Goal: Task Accomplishment & Management: Use online tool/utility

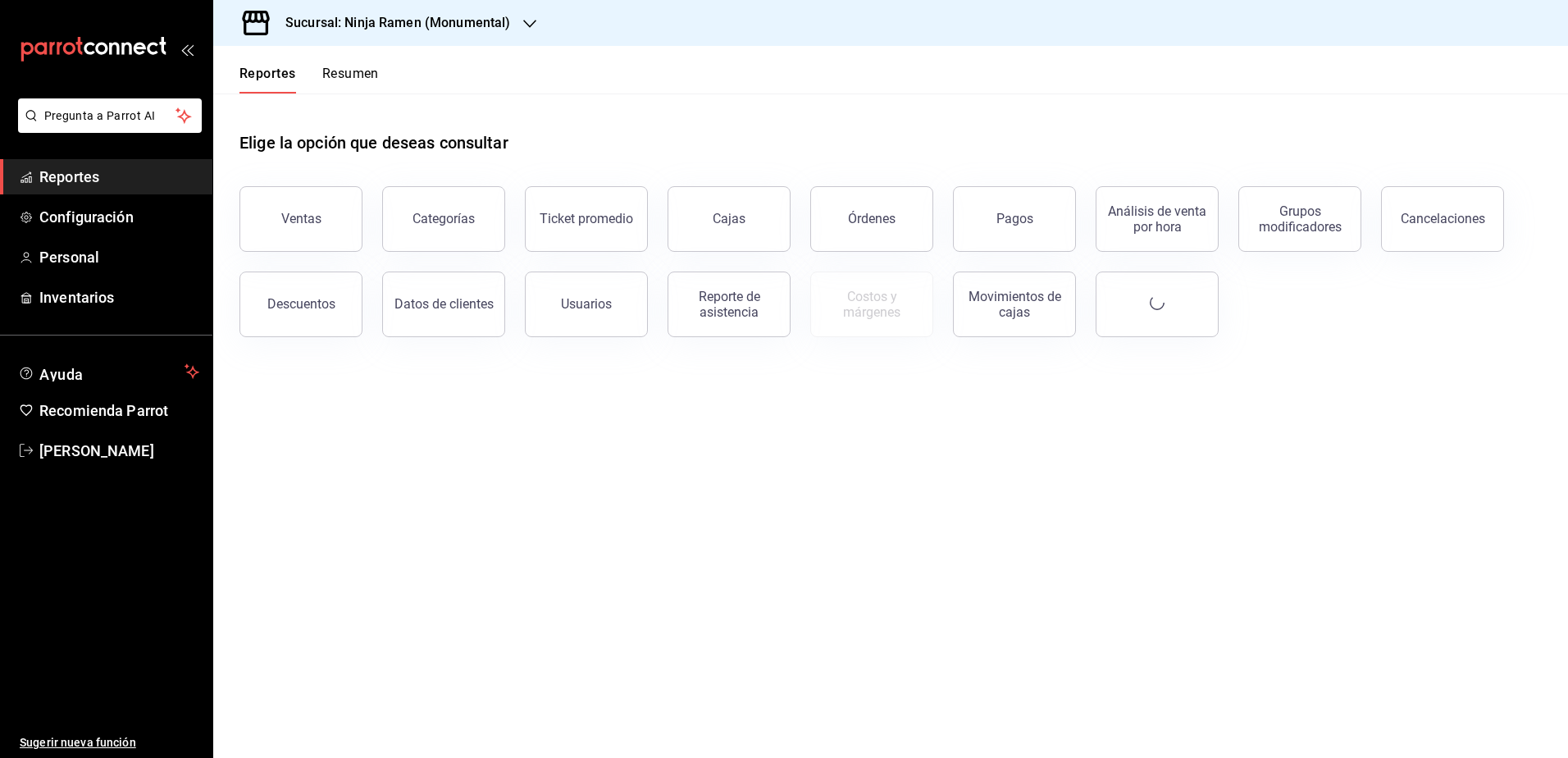
click at [475, 32] on h3 "Sucursal: Ninja Ramen (Monumental)" at bounding box center [391, 22] width 237 height 19
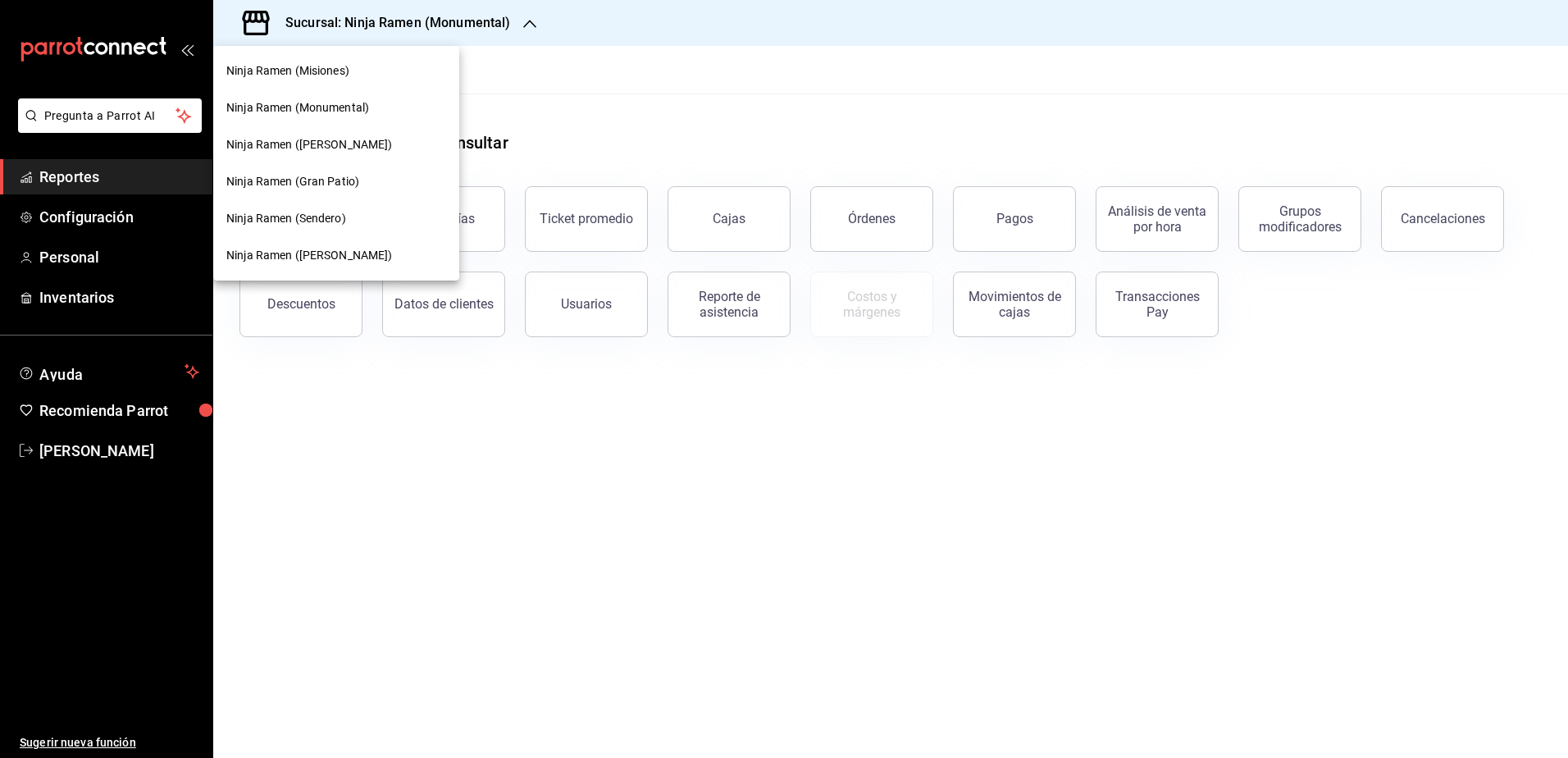
click at [361, 68] on div "Ninja Ramen (Misiones)" at bounding box center [336, 71] width 220 height 17
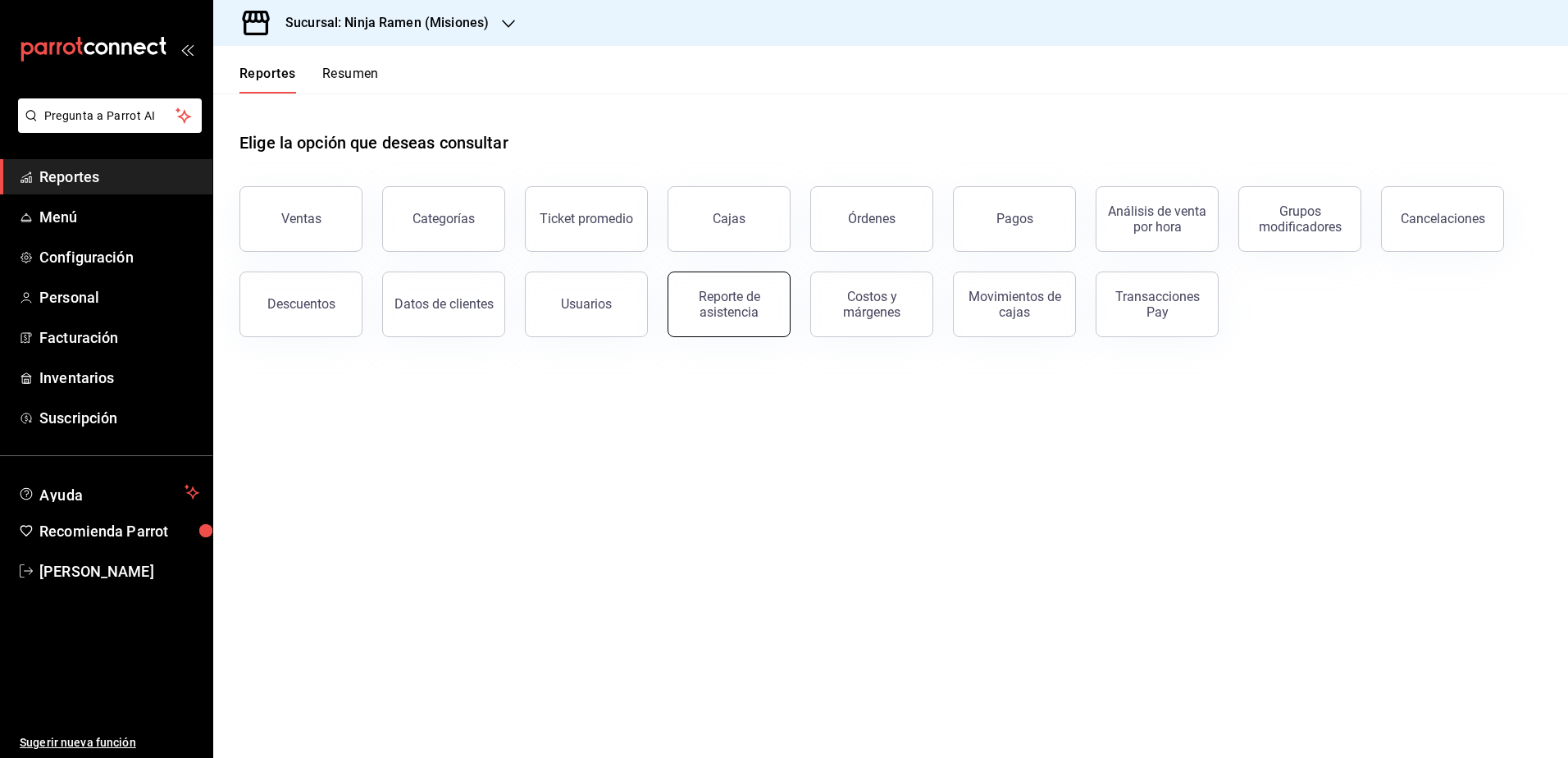
click at [731, 309] on div "Reporte de asistencia" at bounding box center [729, 304] width 102 height 31
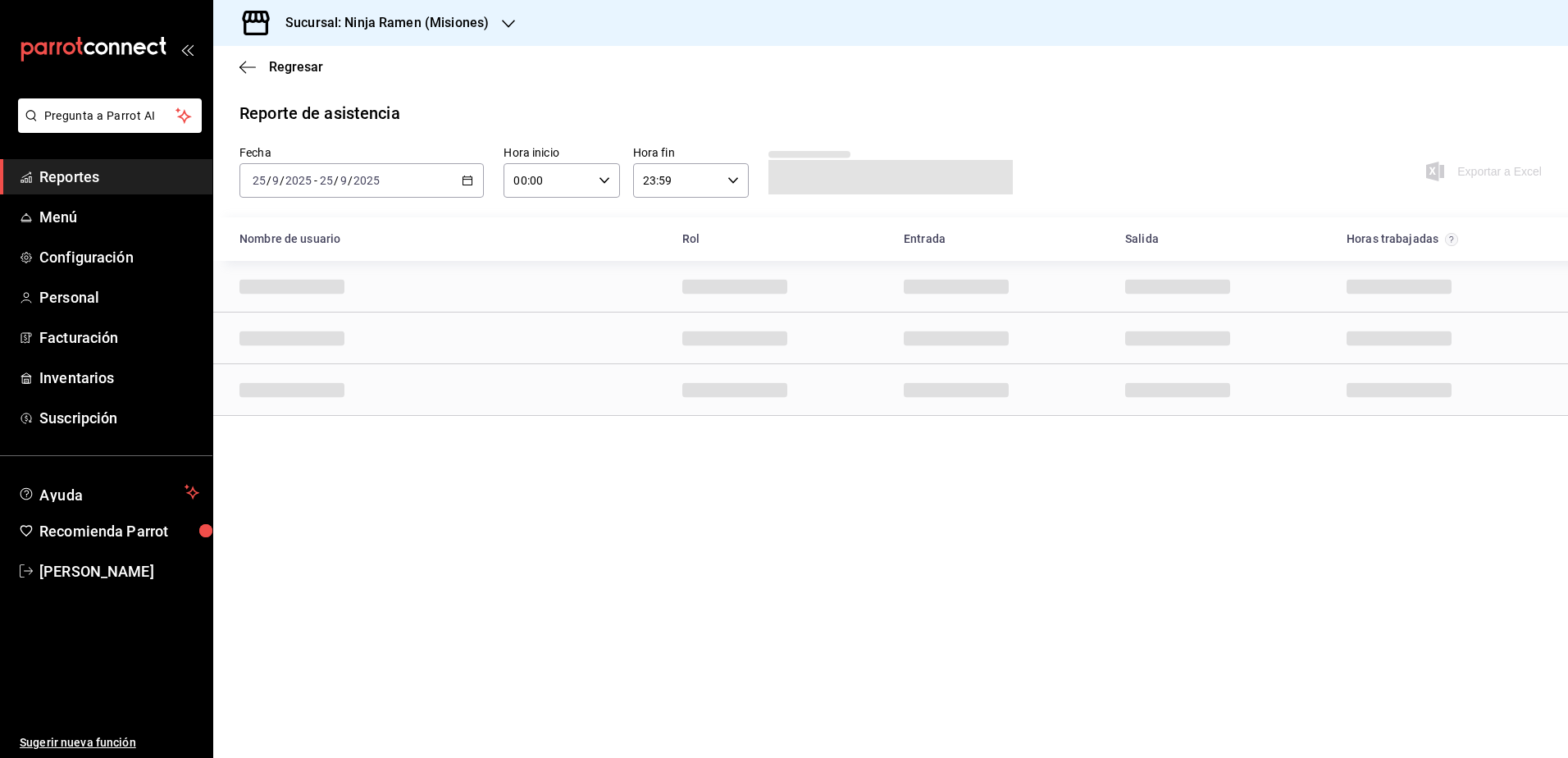
click at [474, 181] on div "2025-09-25 25 / 9 / 2025 - 2025-09-25 25 / 9 / 2025" at bounding box center [362, 179] width 245 height 34
click at [304, 412] on span "Rango de fechas" at bounding box center [317, 414] width 127 height 17
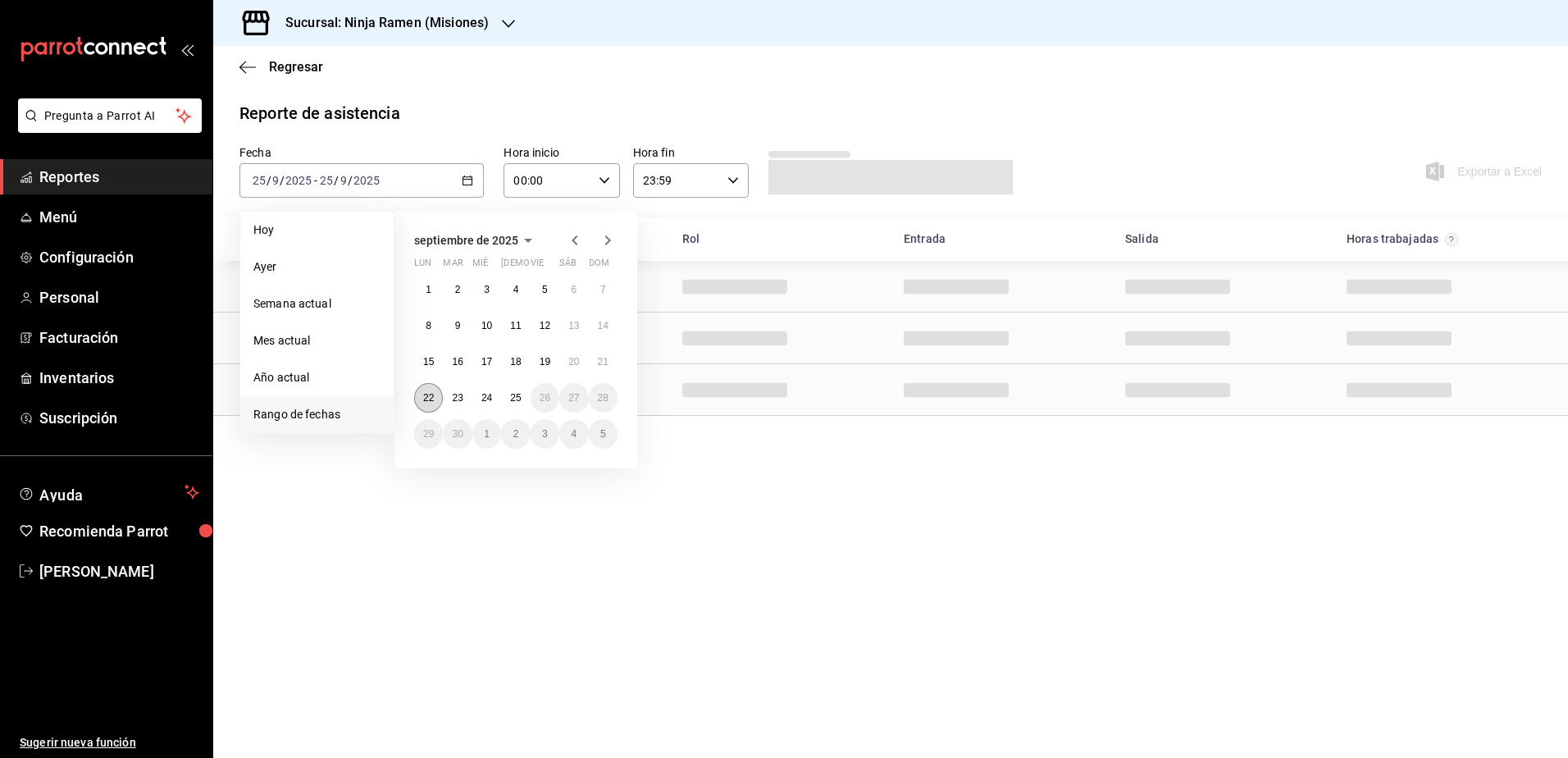
click at [425, 396] on abbr "22" at bounding box center [429, 397] width 11 height 11
click at [517, 397] on abbr "25" at bounding box center [515, 397] width 11 height 11
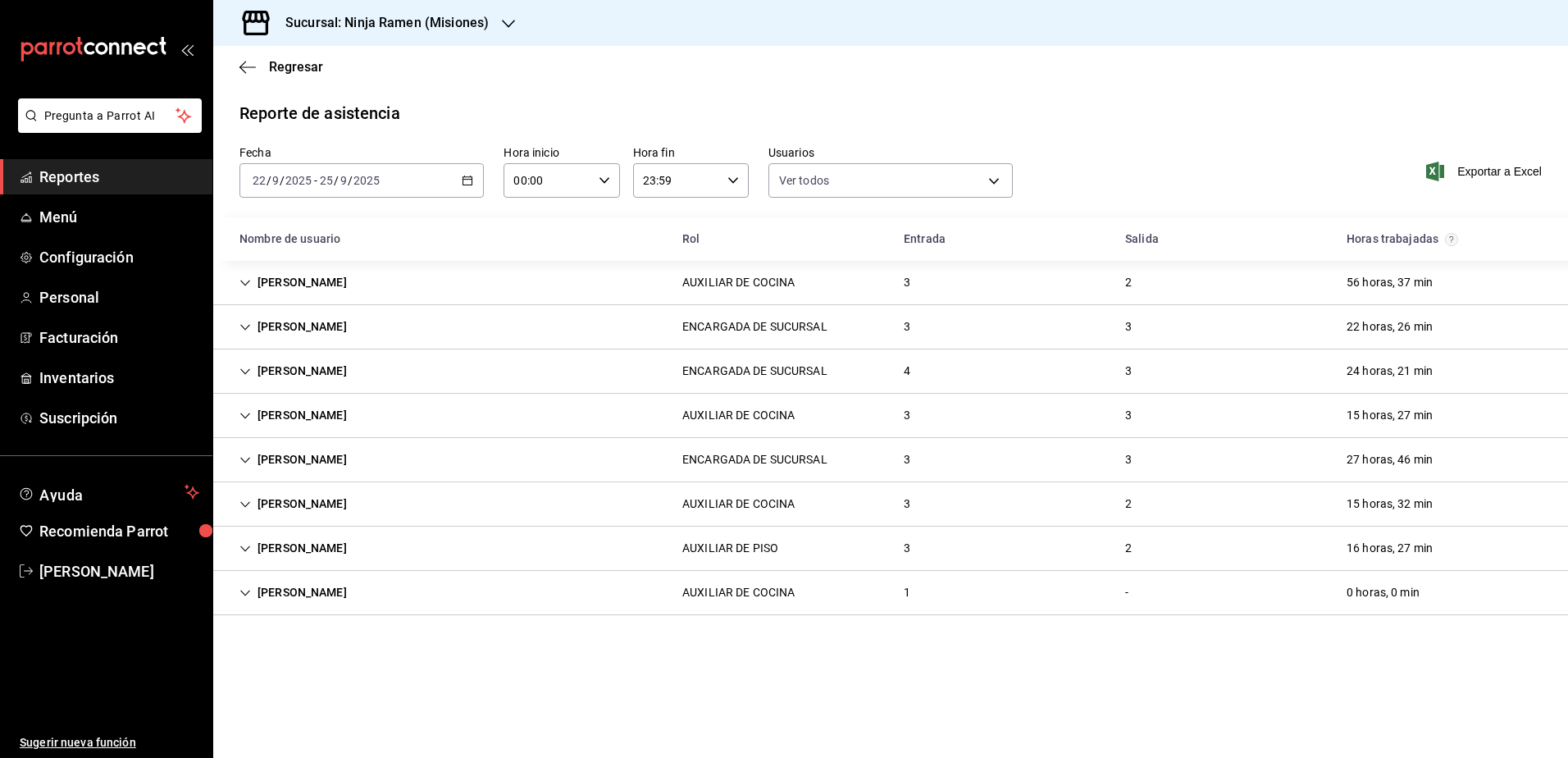
click at [249, 585] on div "Eloy Alberto Ojeda Chavez" at bounding box center [293, 591] width 133 height 30
click at [463, 17] on h3 "Sucursal: Ninja Ramen (Misiones)" at bounding box center [380, 22] width 216 height 19
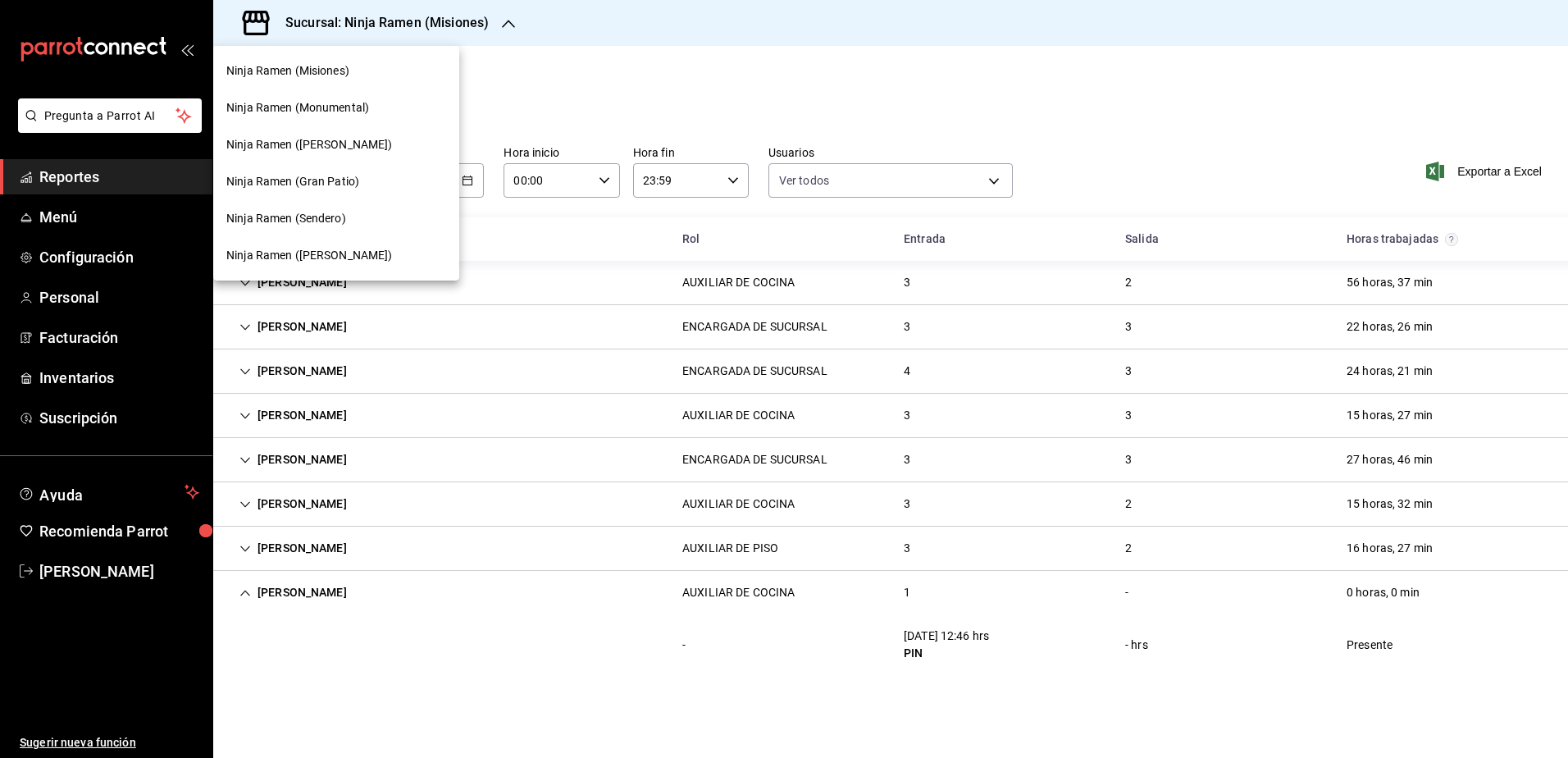
click at [314, 248] on span "Ninja Ramen ([PERSON_NAME])" at bounding box center [309, 255] width 167 height 17
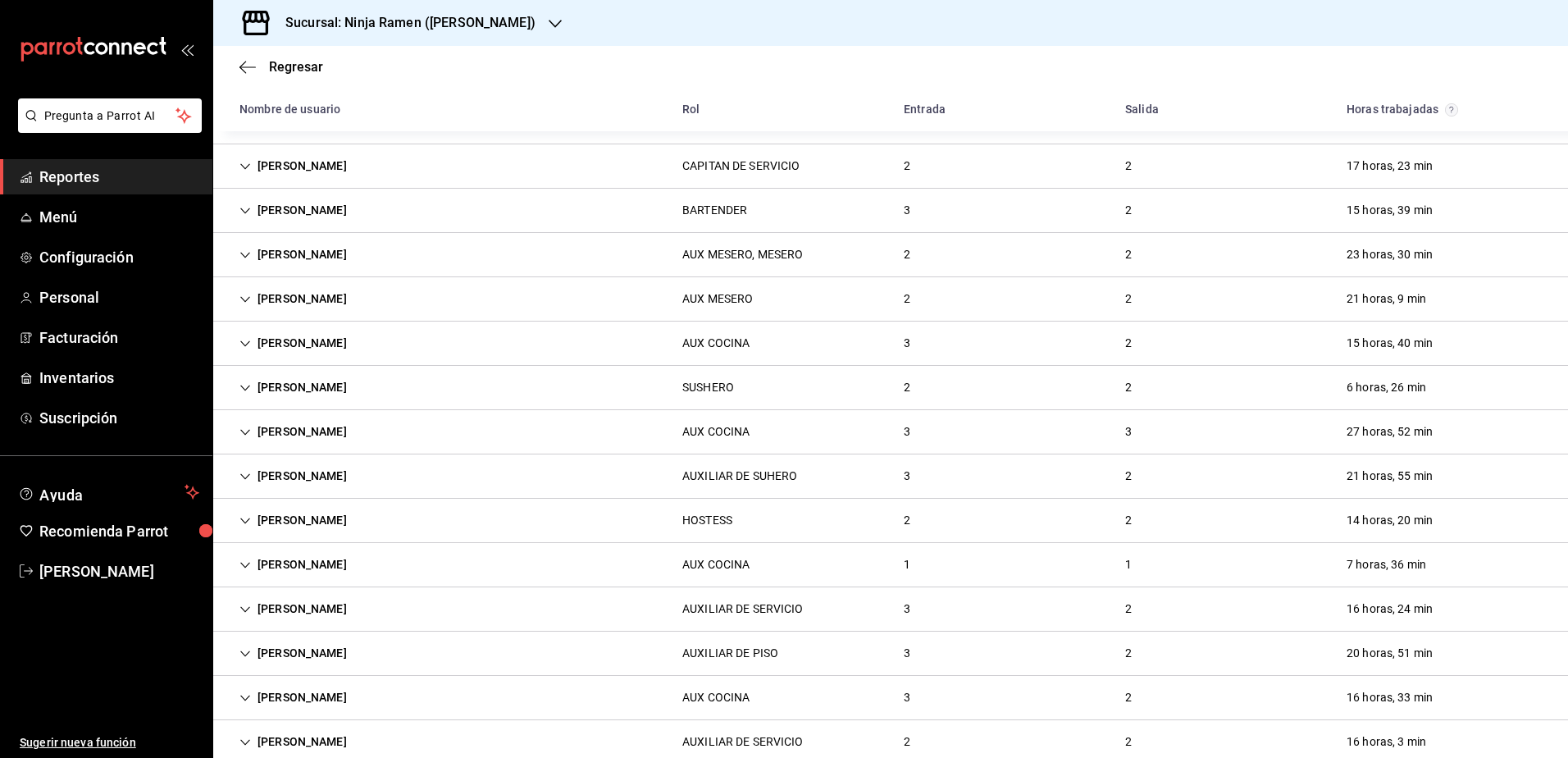
scroll to position [1699, 0]
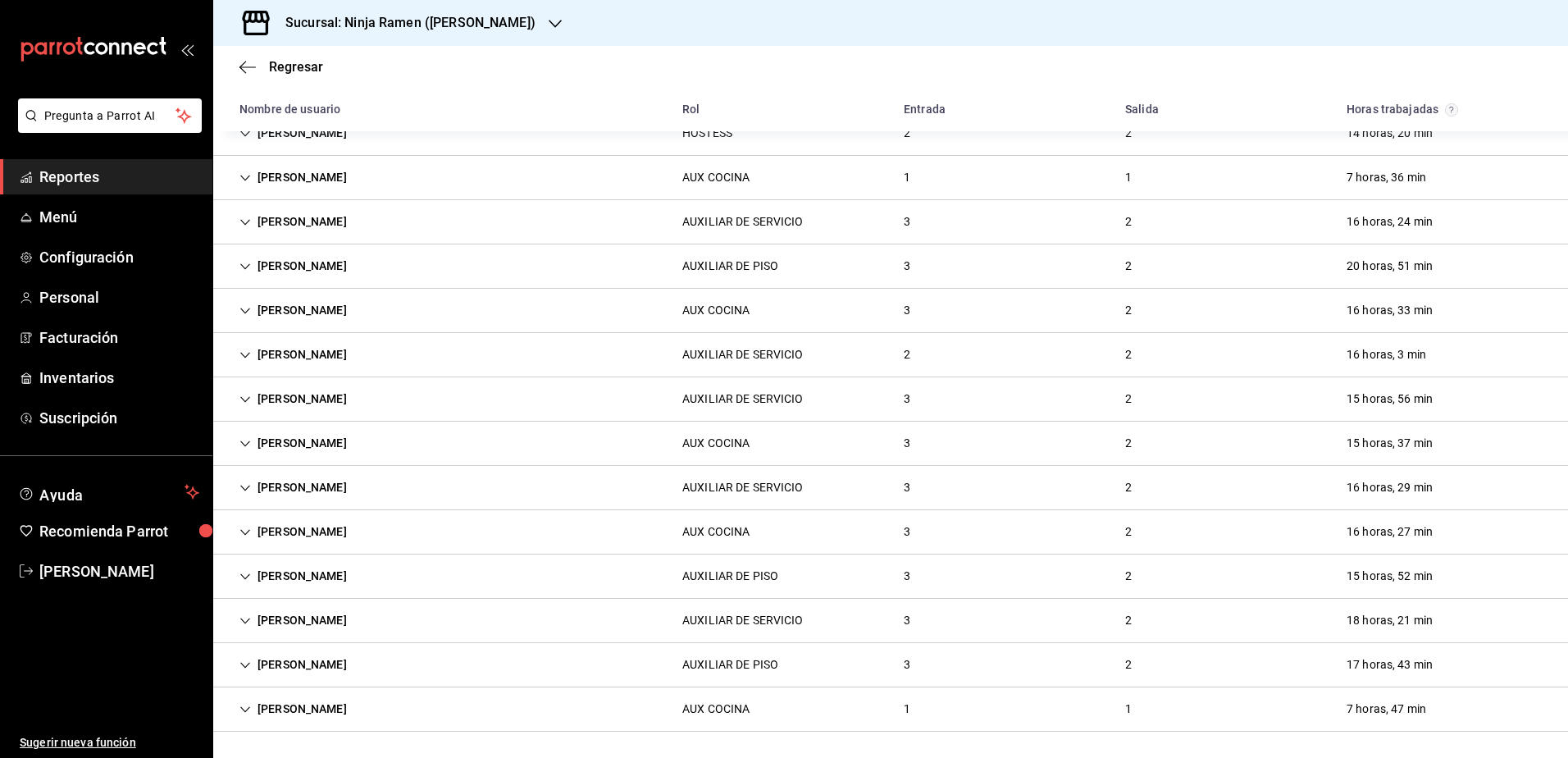
click at [247, 708] on icon "Cell" at bounding box center [245, 709] width 11 height 11
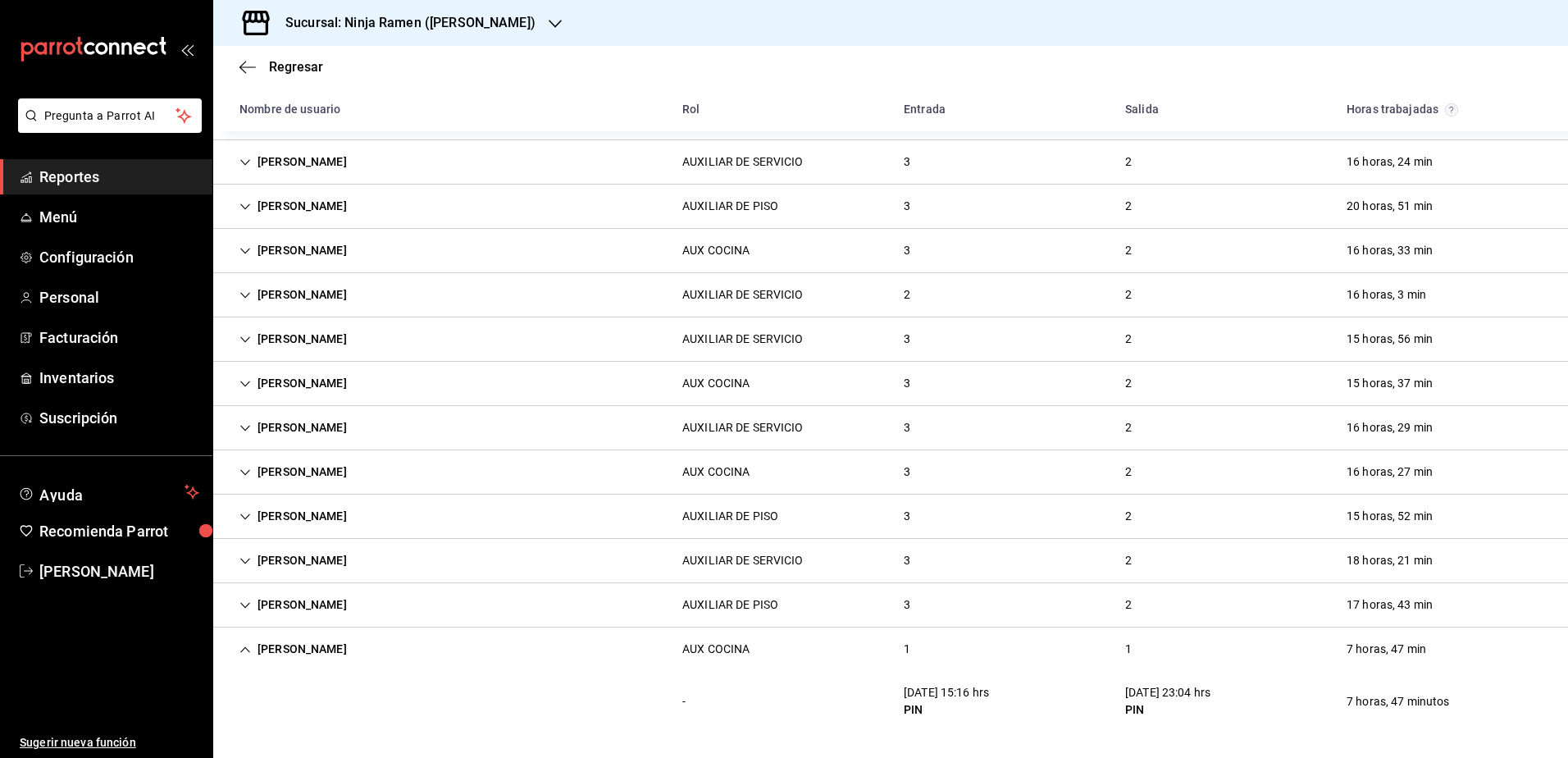
scroll to position [1759, 0]
click at [241, 648] on icon "Cell" at bounding box center [245, 649] width 11 height 11
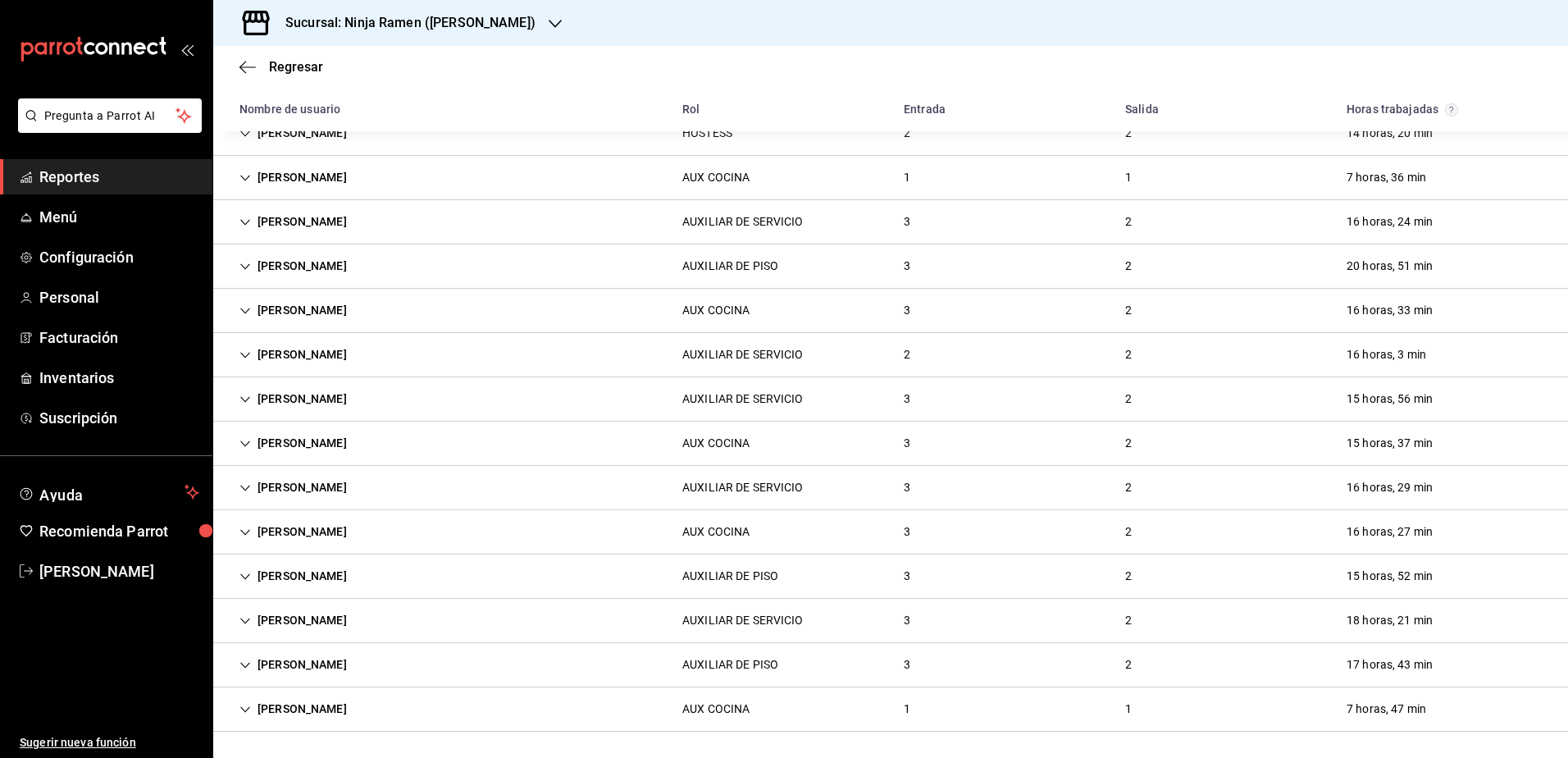
scroll to position [1699, 0]
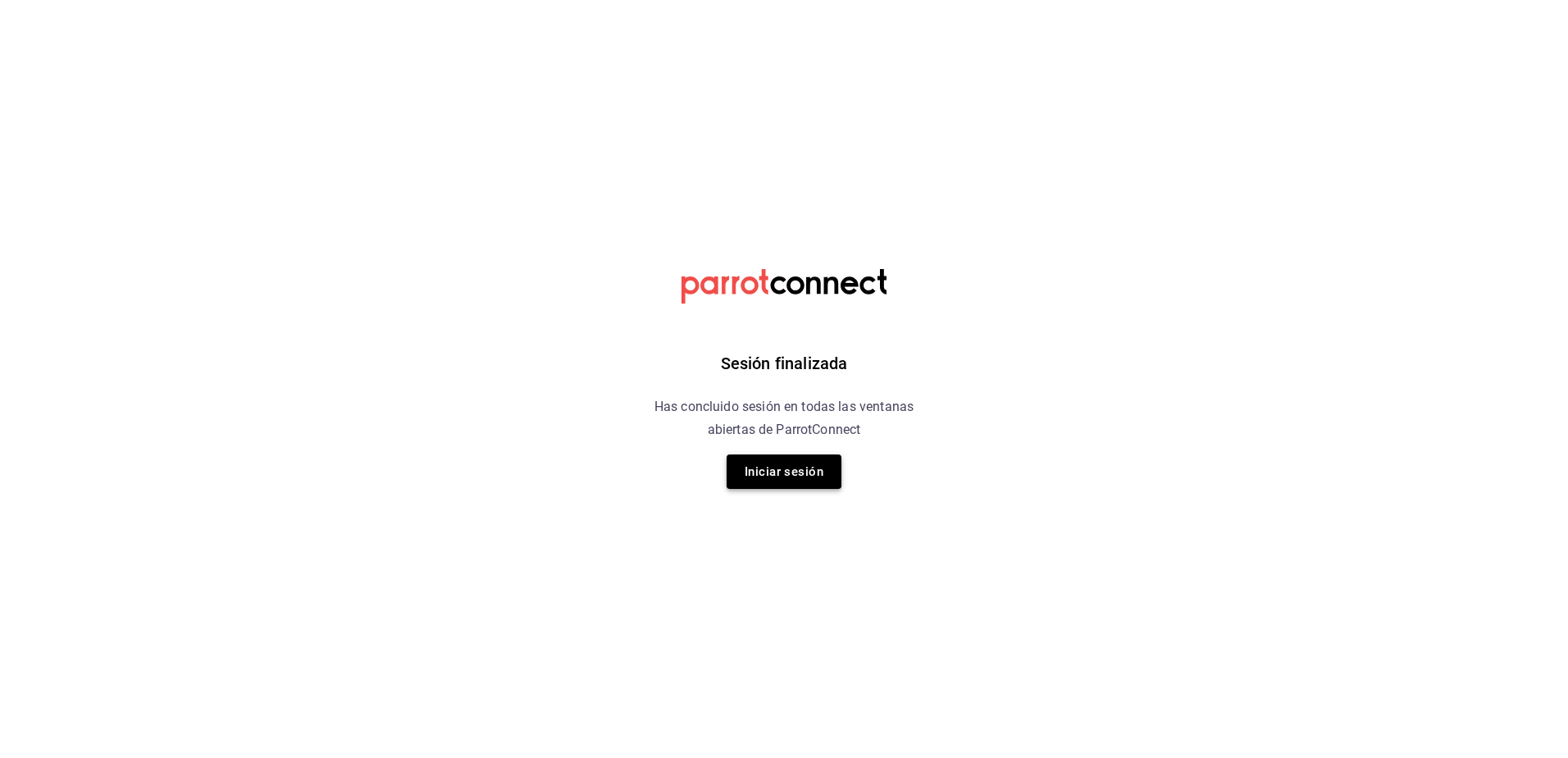
click at [798, 475] on button "Iniciar sesión" at bounding box center [784, 471] width 115 height 34
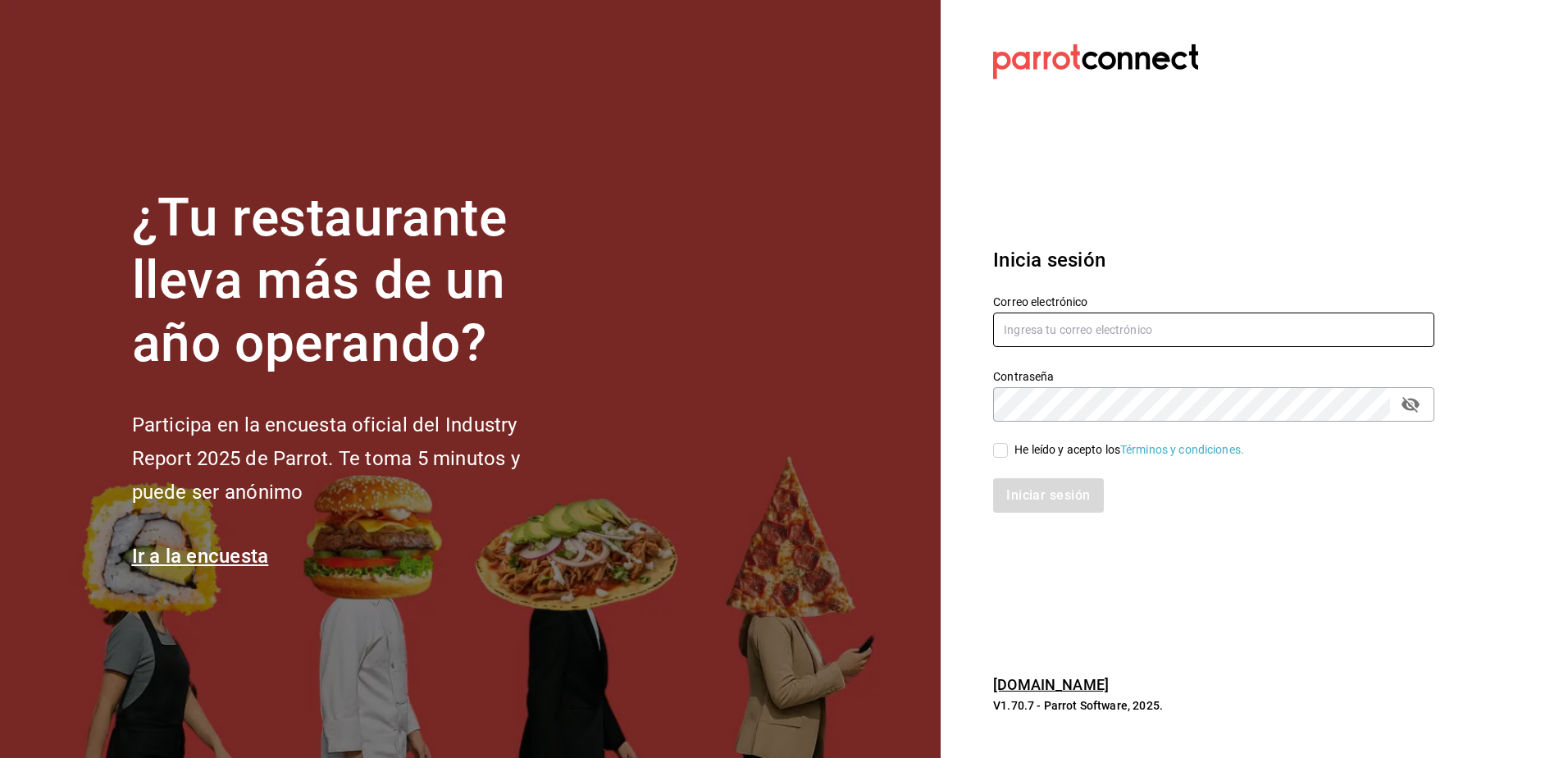
type input "rh.wymx@gmail.com"
click at [1049, 449] on div "He leído y acepto los Términos y condiciones." at bounding box center [1130, 450] width 230 height 17
click at [1008, 449] on input "He leído y acepto los Términos y condiciones." at bounding box center [1000, 450] width 15 height 15
checkbox input "true"
click at [1045, 489] on button "Iniciar sesión" at bounding box center [1048, 495] width 111 height 34
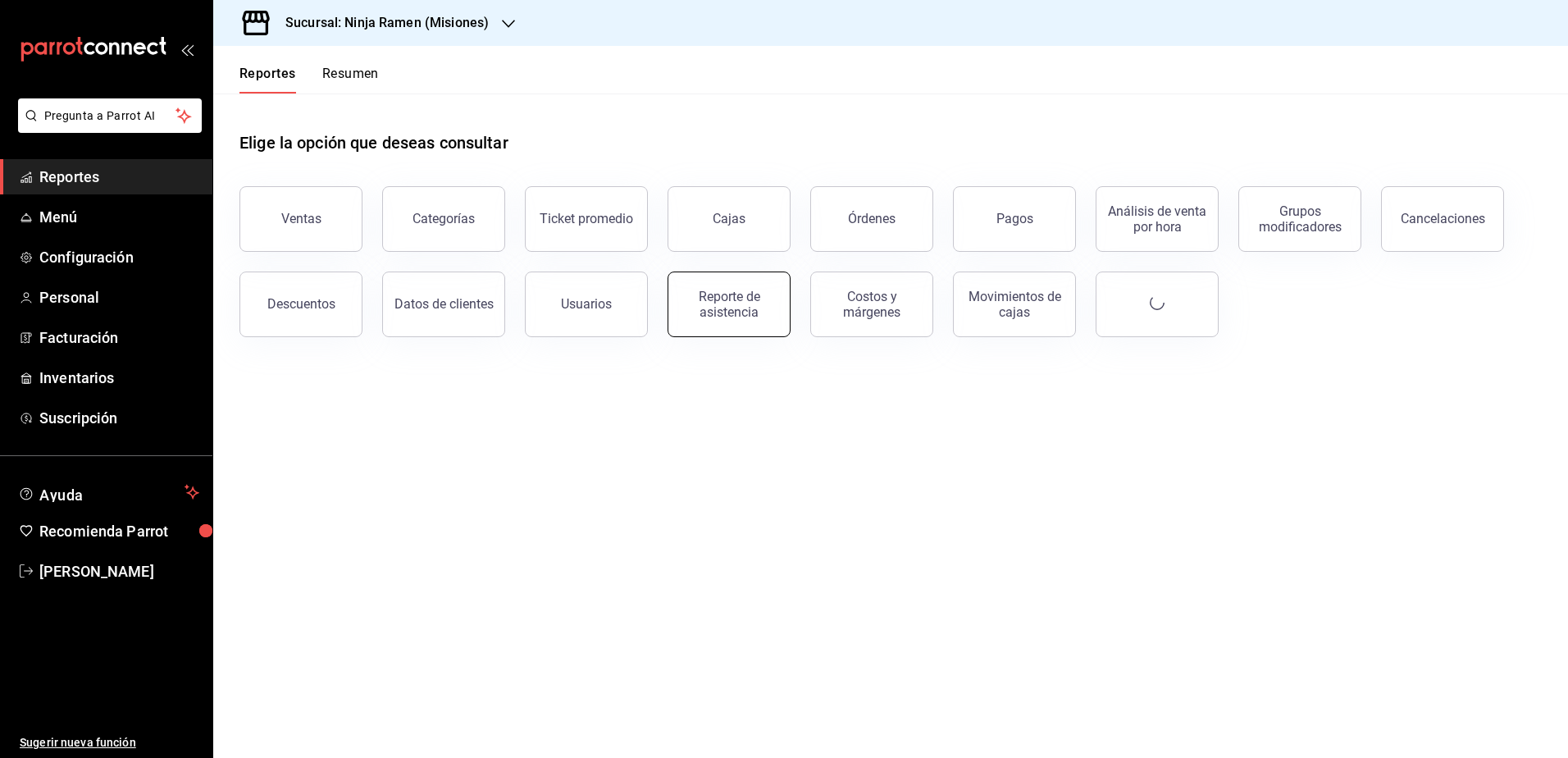
click at [710, 320] on button "Reporte de asistencia" at bounding box center [730, 304] width 123 height 65
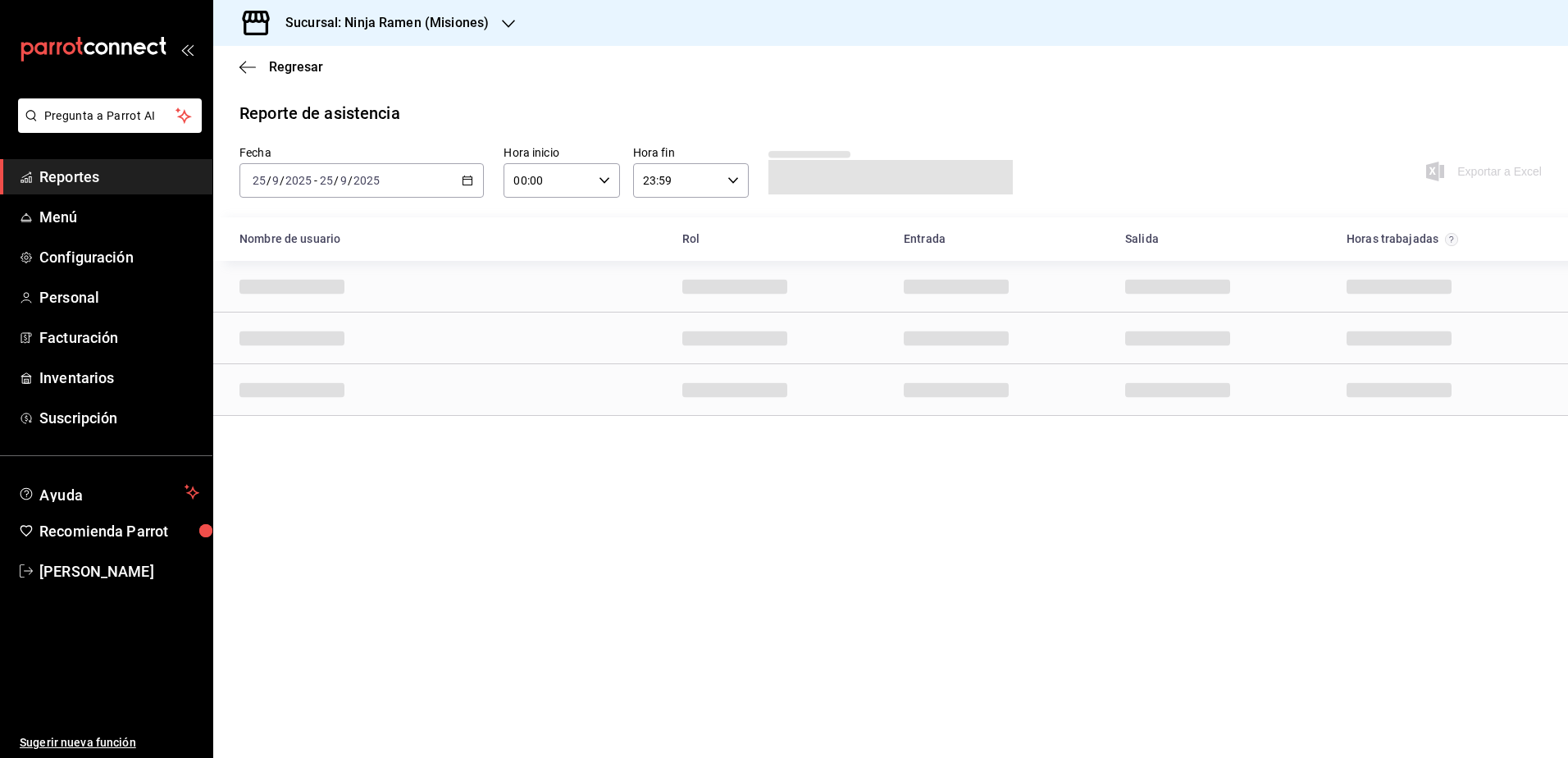
click at [502, 23] on icon "button" at bounding box center [508, 24] width 13 height 13
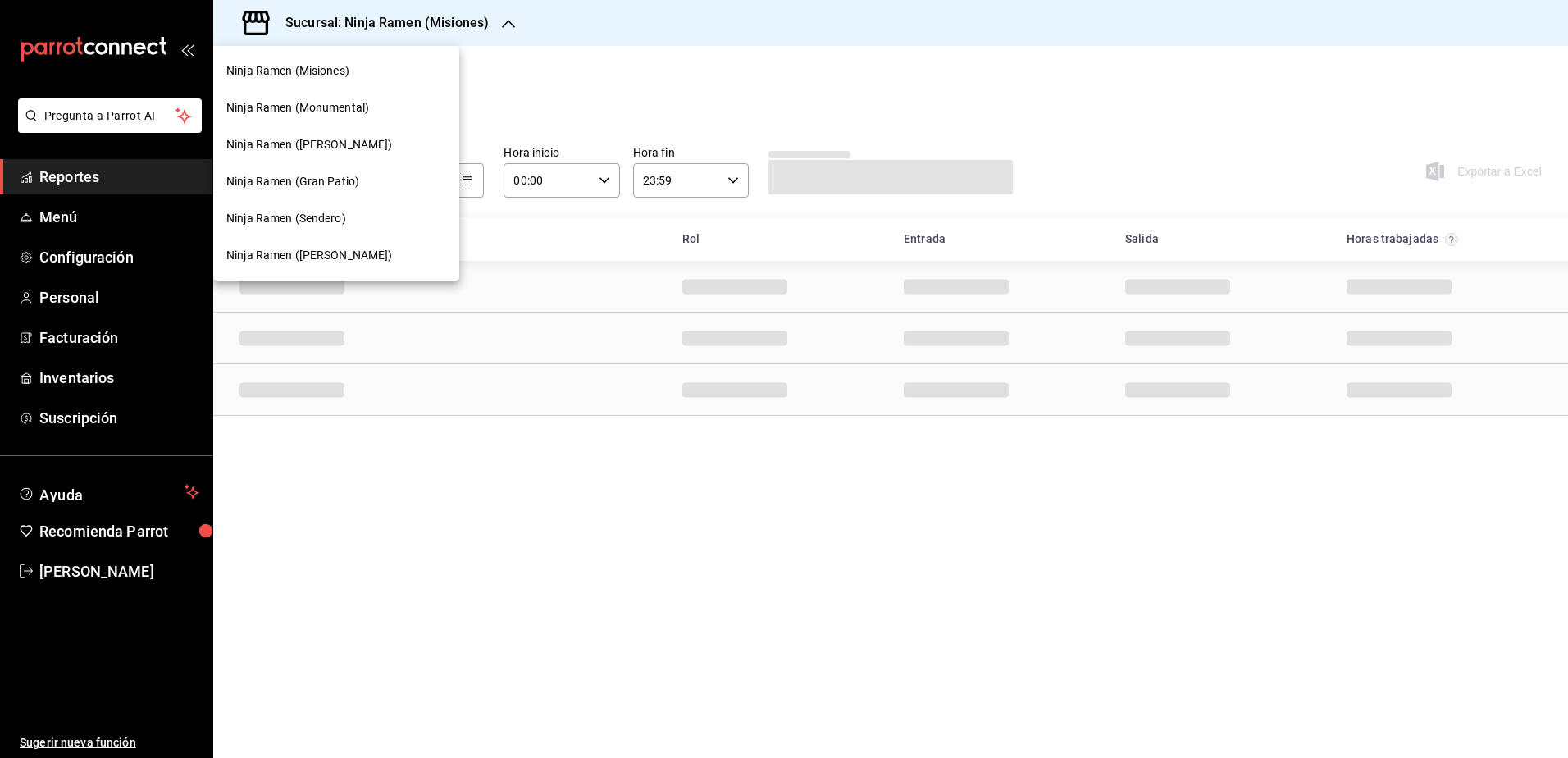
click at [312, 252] on span "Ninja Ramen ([PERSON_NAME])" at bounding box center [309, 255] width 167 height 17
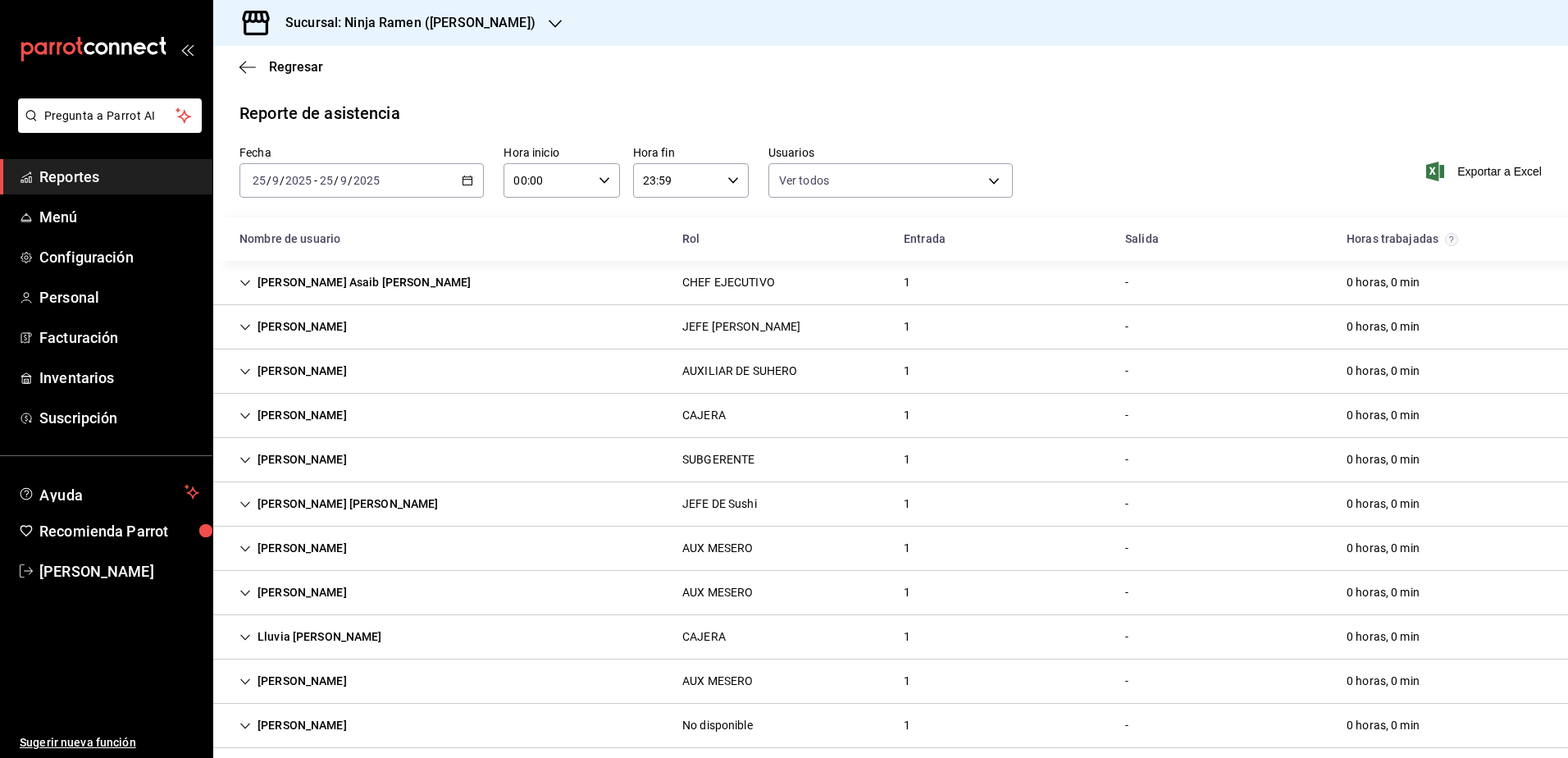
click at [462, 177] on icon "button" at bounding box center [467, 180] width 11 height 11
click at [305, 416] on span "Rango de fechas" at bounding box center [317, 414] width 127 height 17
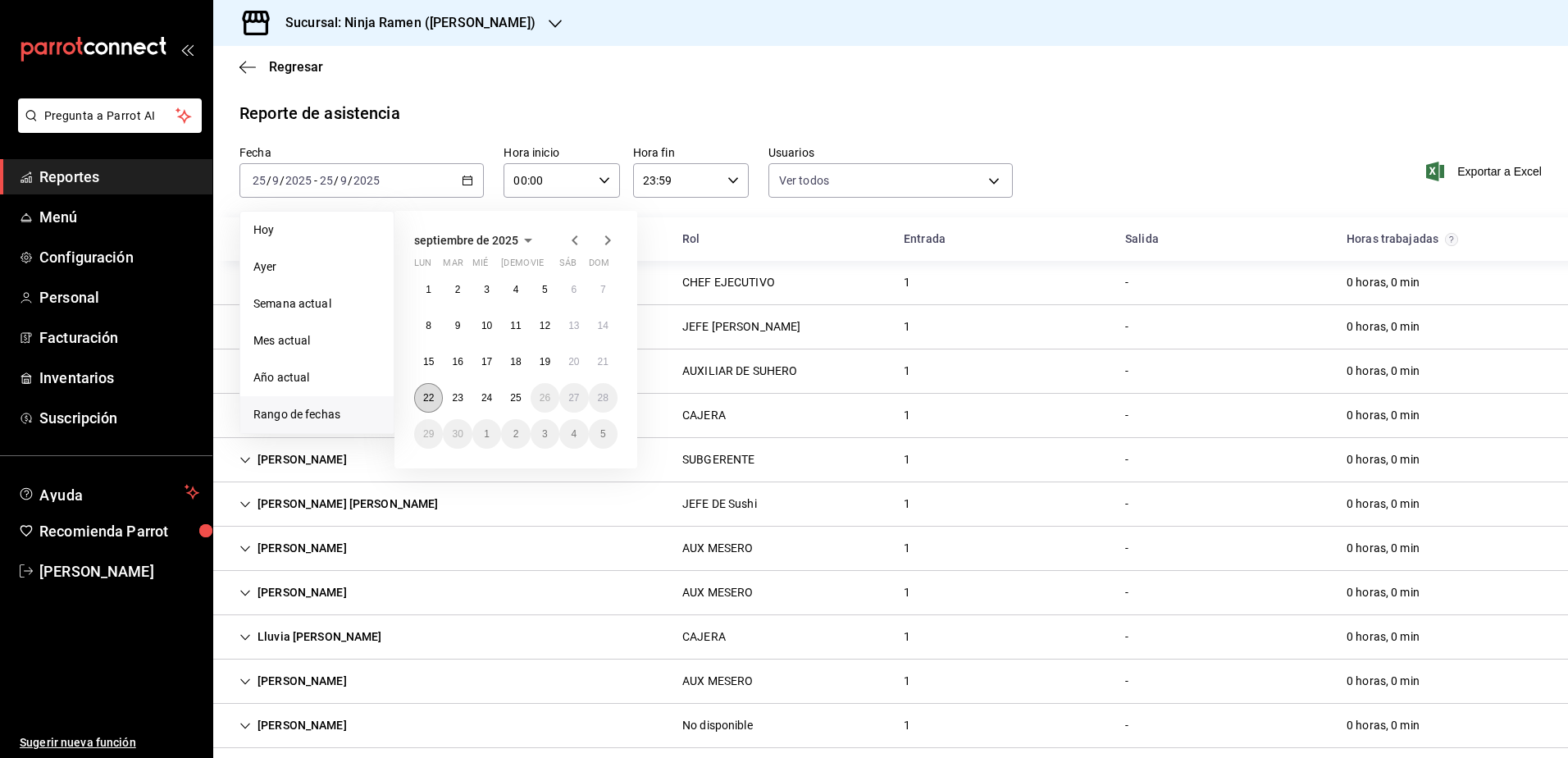
click at [428, 403] on abbr "22" at bounding box center [429, 397] width 11 height 11
click at [515, 400] on abbr "25" at bounding box center [515, 397] width 11 height 11
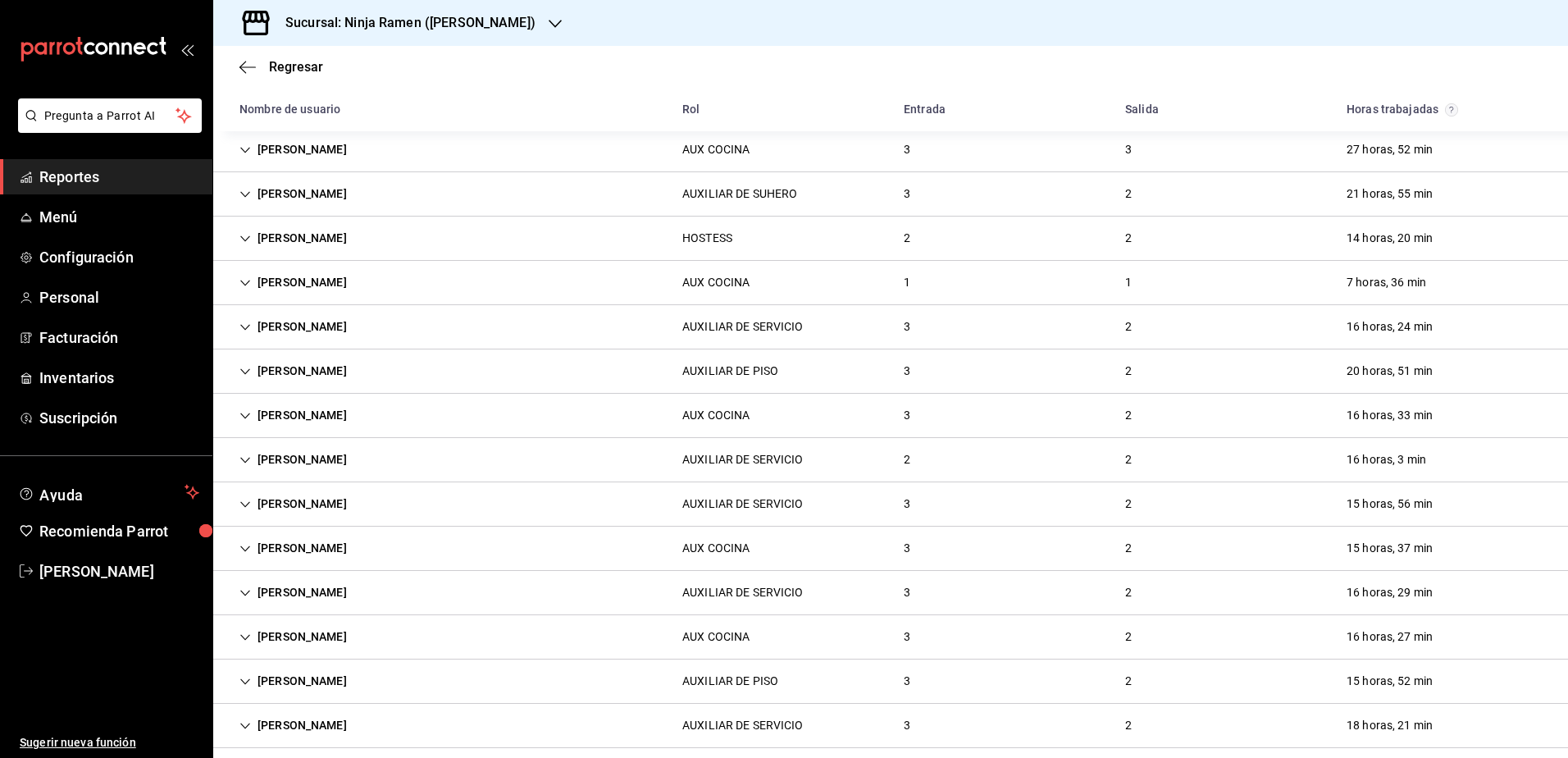
scroll to position [1535, 0]
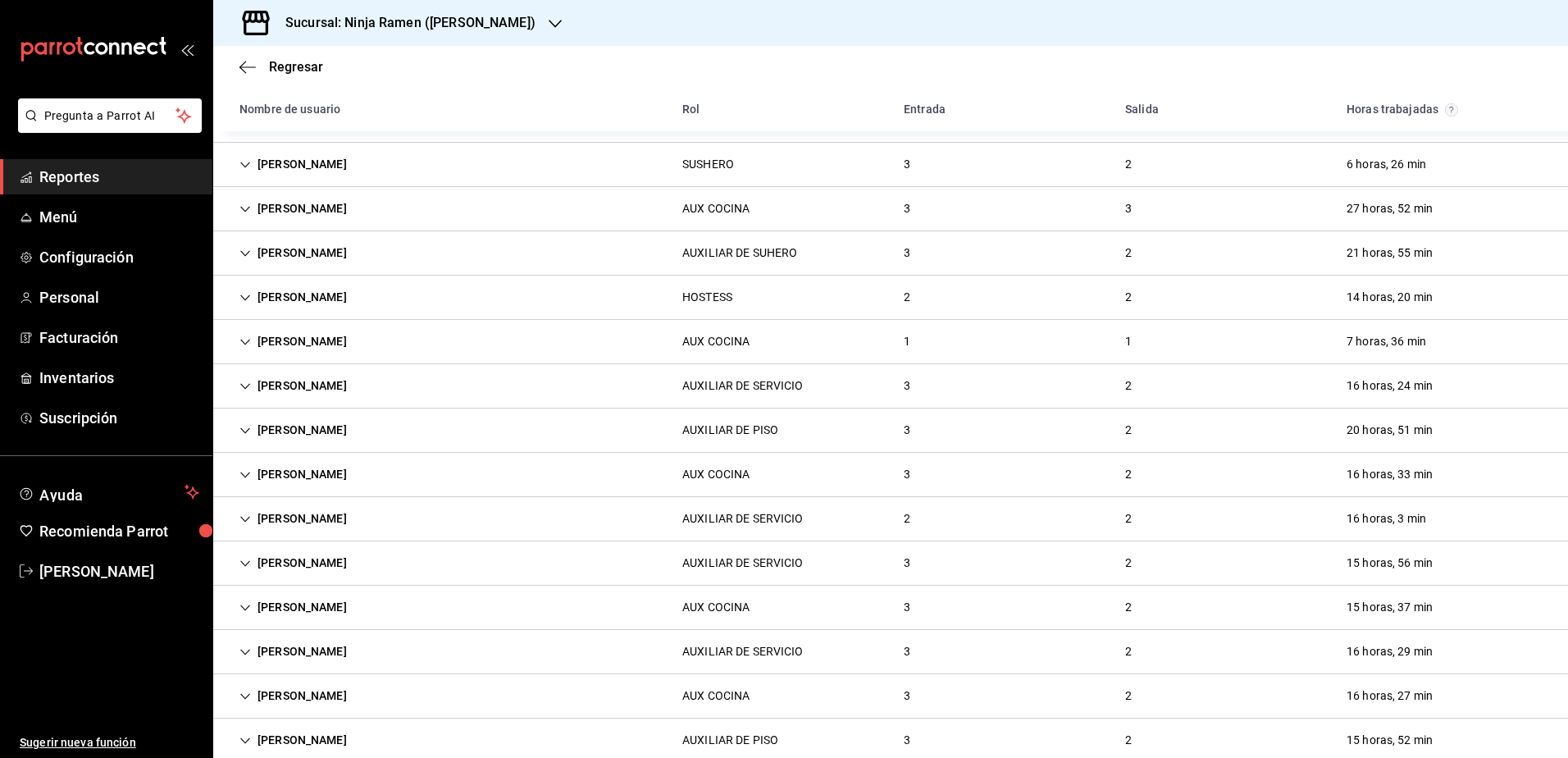
click at [237, 339] on div "[PERSON_NAME]" at bounding box center [293, 341] width 133 height 30
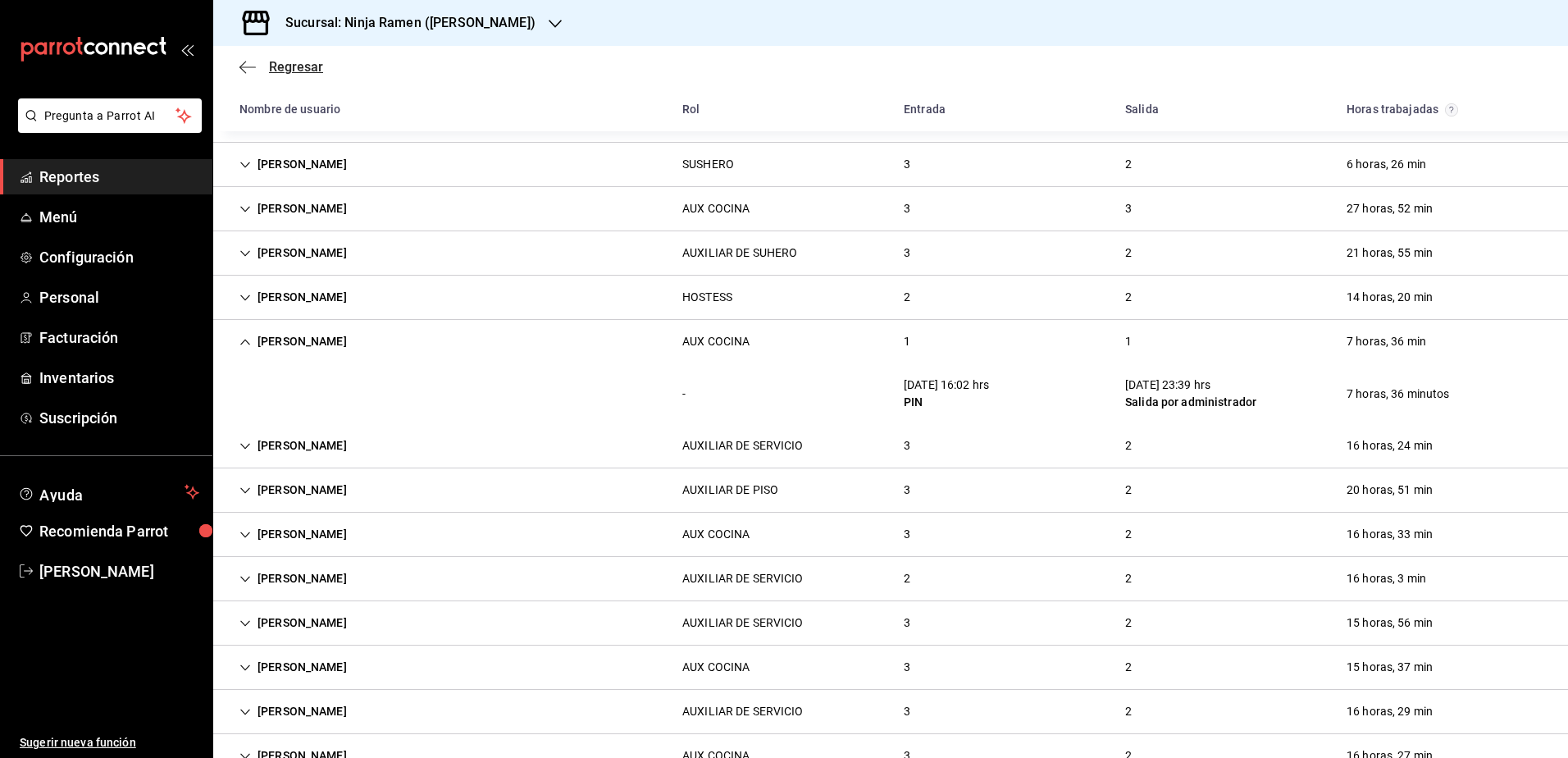
click at [248, 63] on icon "button" at bounding box center [248, 67] width 17 height 15
